Goal: Task Accomplishment & Management: Complete application form

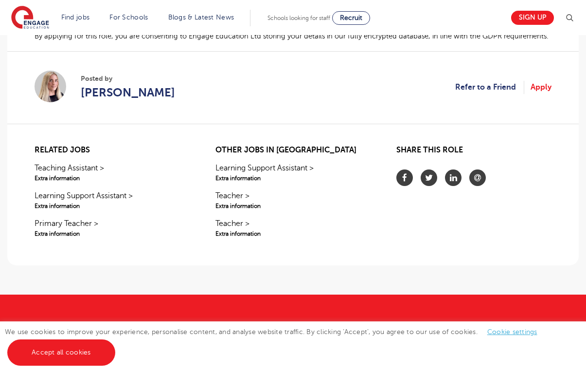
scroll to position [772, 0]
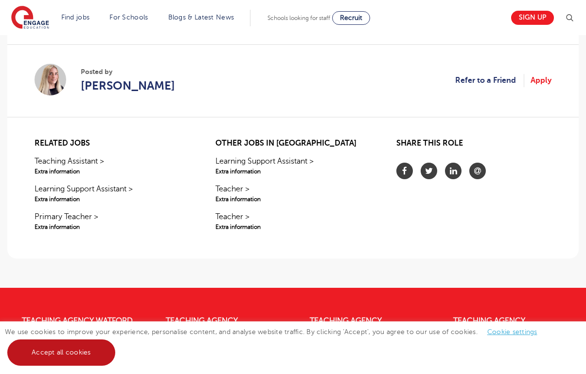
click at [96, 347] on link "Accept all cookies" at bounding box center [61, 352] width 108 height 26
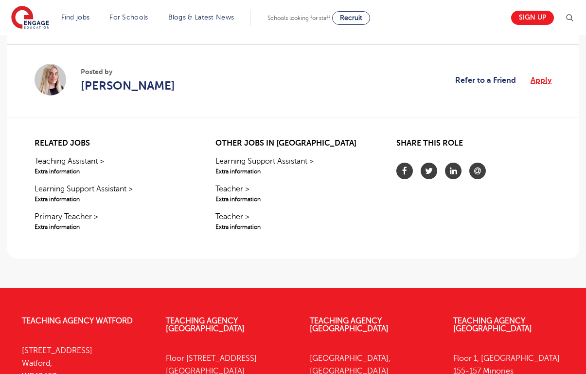
click at [537, 87] on link "Apply" at bounding box center [541, 80] width 21 height 13
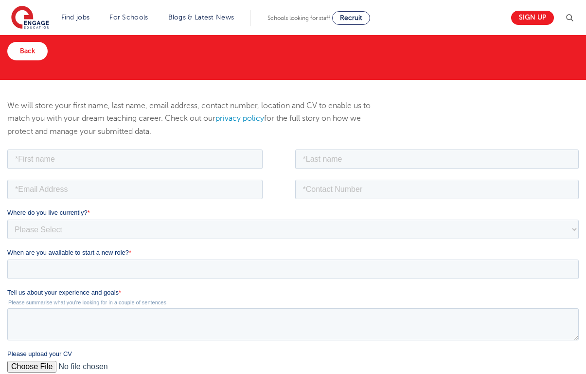
scroll to position [87, 0]
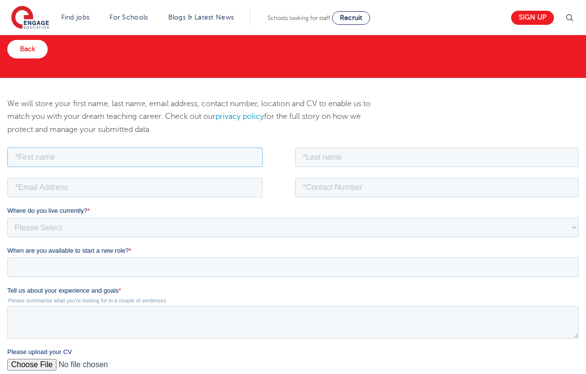
type input "H"
type input "[PERSON_NAME]"
type input "[EMAIL_ADDRESS][DOMAIN_NAME]"
type input "07429686243"
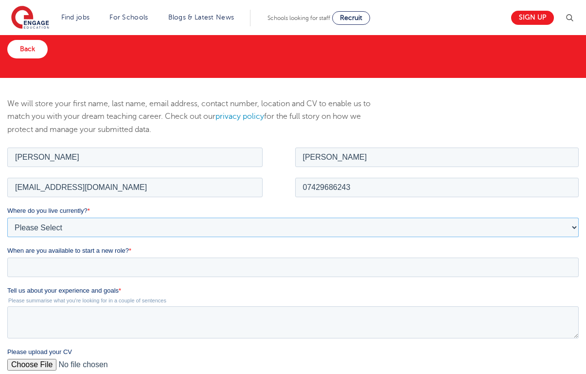
select select "UK"
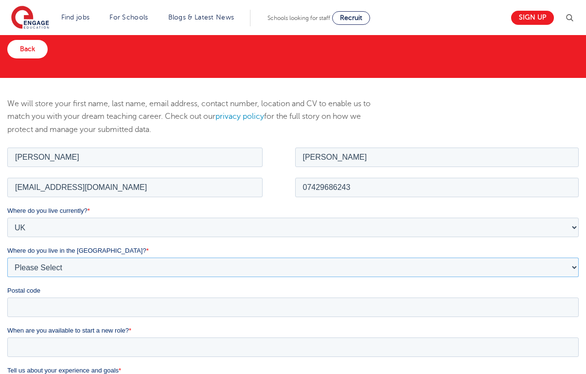
select select "Brighton and Hove"
type input "Bn1 4QH"
click at [110, 344] on input "When are you available to start a new role? *" at bounding box center [293, 346] width 572 height 19
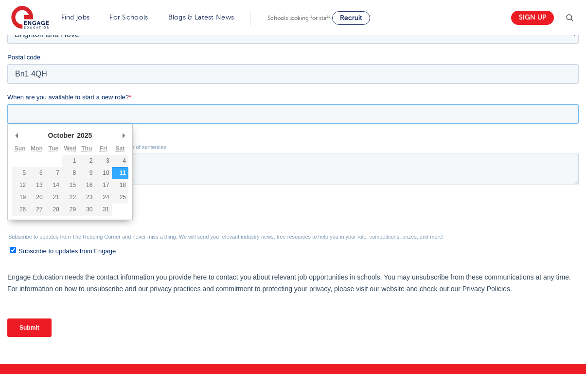
scroll to position [338, 0]
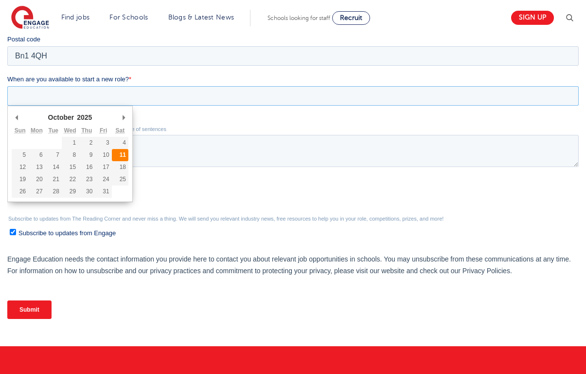
type div "[DATE]"
type input "[DATE]"
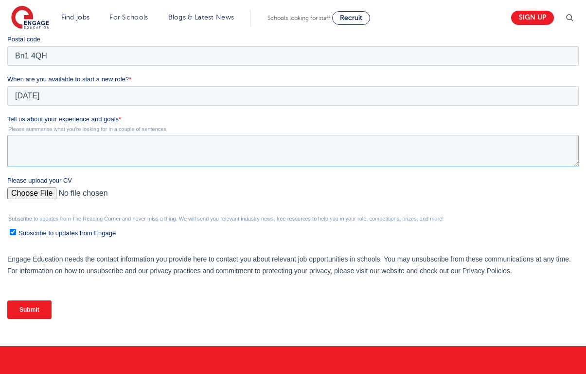
click at [91, 142] on textarea "Tell us about your experience and goals *" at bounding box center [293, 151] width 572 height 32
paste textarea "I’m looking to begin a career where I can make a real difference in children’s …"
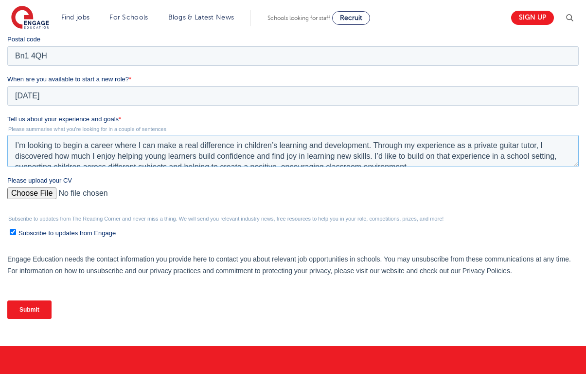
scroll to position [5, 0]
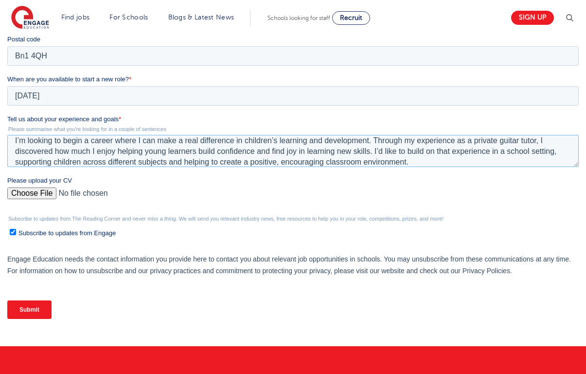
type textarea "I’m looking to begin a career where I can make a real difference in children’s …"
click at [41, 195] on input "Please upload your CV" at bounding box center [293, 196] width 572 height 19
type input "C:\fakepath\[PERSON_NAME] CV TA.docx"
click at [27, 310] on input "Submit" at bounding box center [29, 309] width 44 height 18
